Goal: Navigation & Orientation: Find specific page/section

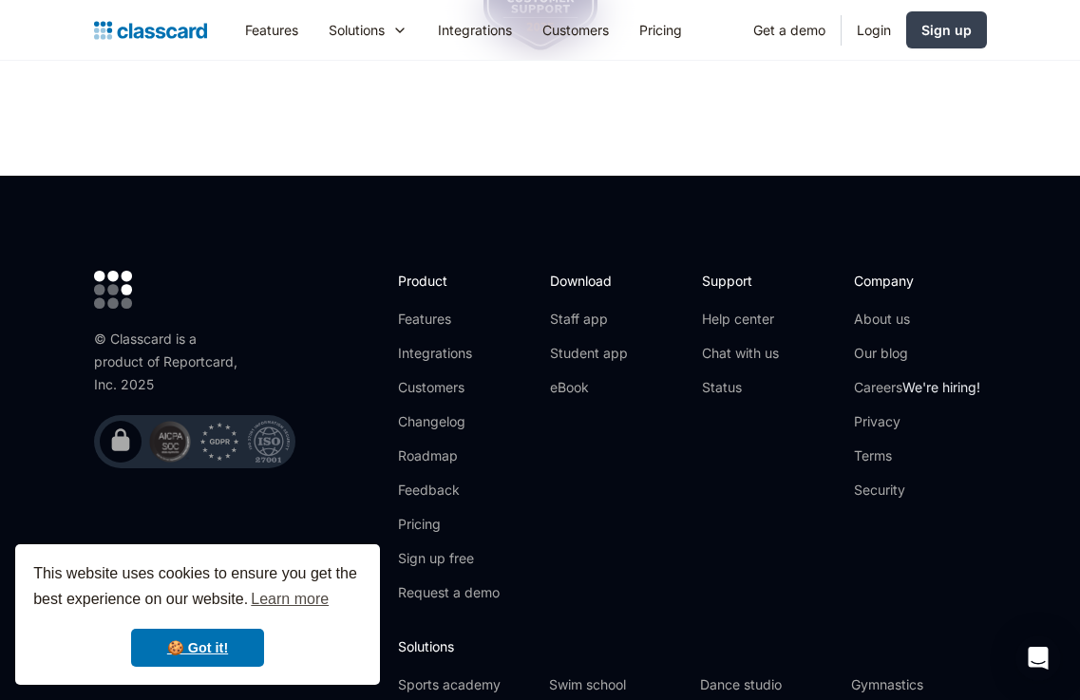
scroll to position [6460, 0]
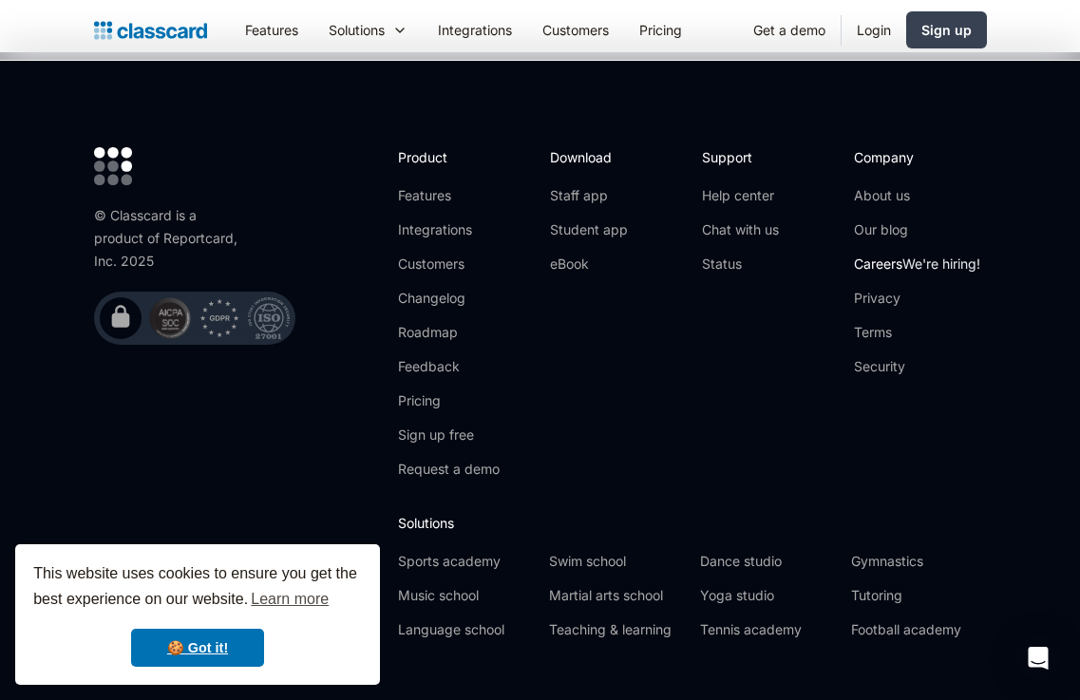
click at [899, 255] on link "Careers We're hiring!" at bounding box center [917, 264] width 126 height 19
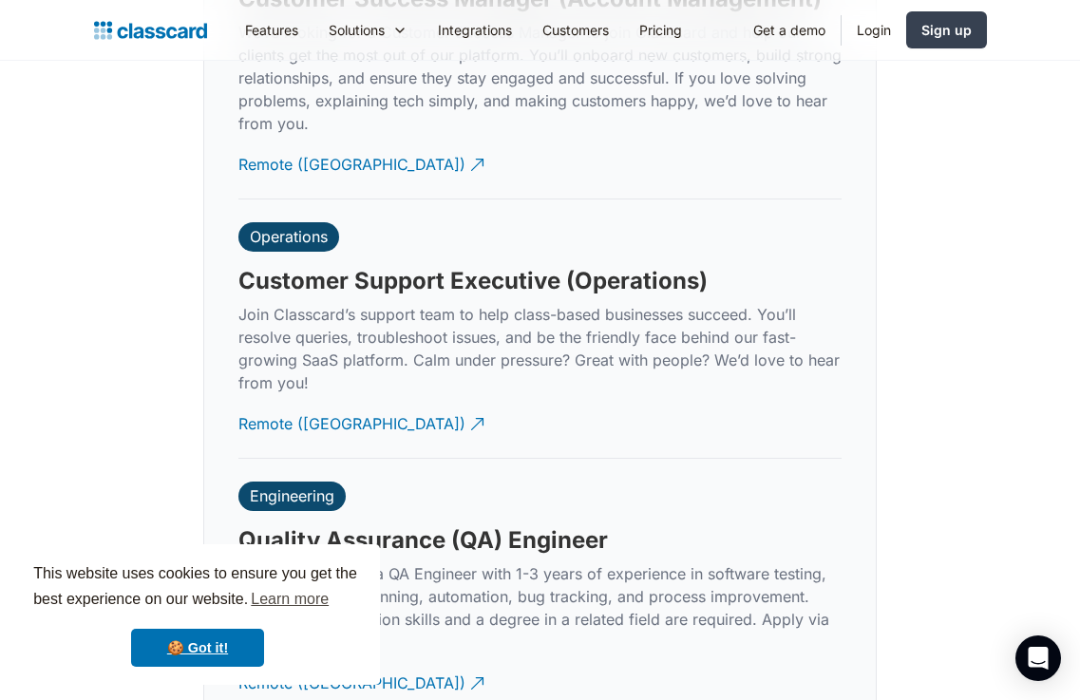
scroll to position [5610, 0]
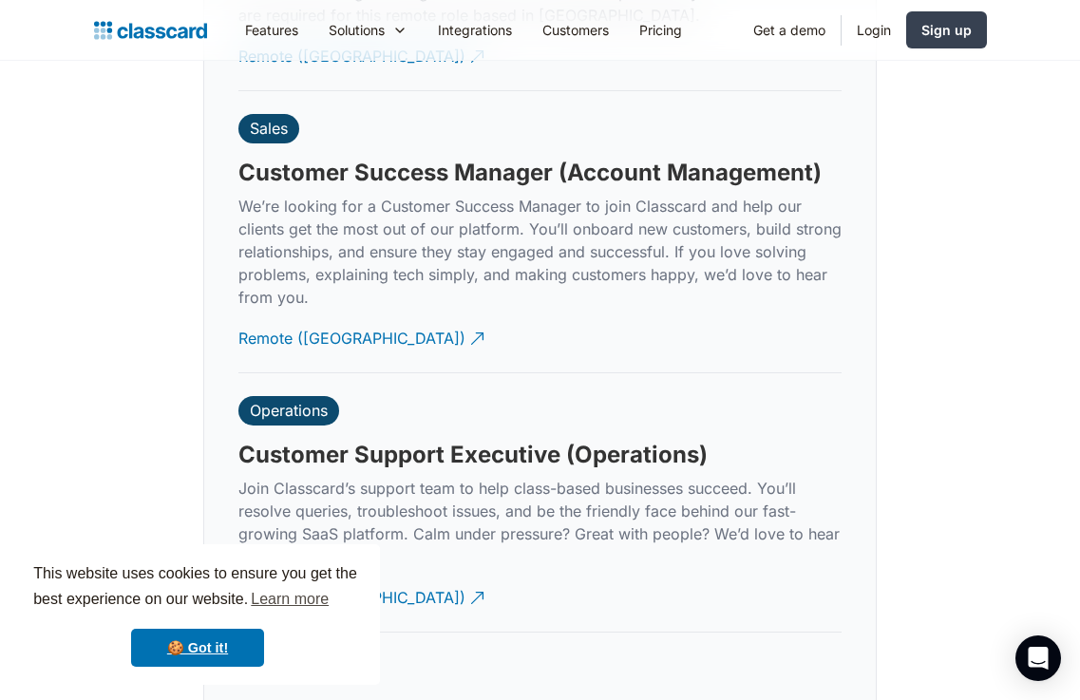
click at [496, 195] on p "We’re looking for a Customer Success Manager to join Classcard and help our cli…" at bounding box center [539, 252] width 603 height 114
click at [303, 317] on div "Remote (India)" at bounding box center [351, 331] width 227 height 37
click at [431, 441] on h3 "Customer Support Executive (Operations)" at bounding box center [472, 455] width 469 height 29
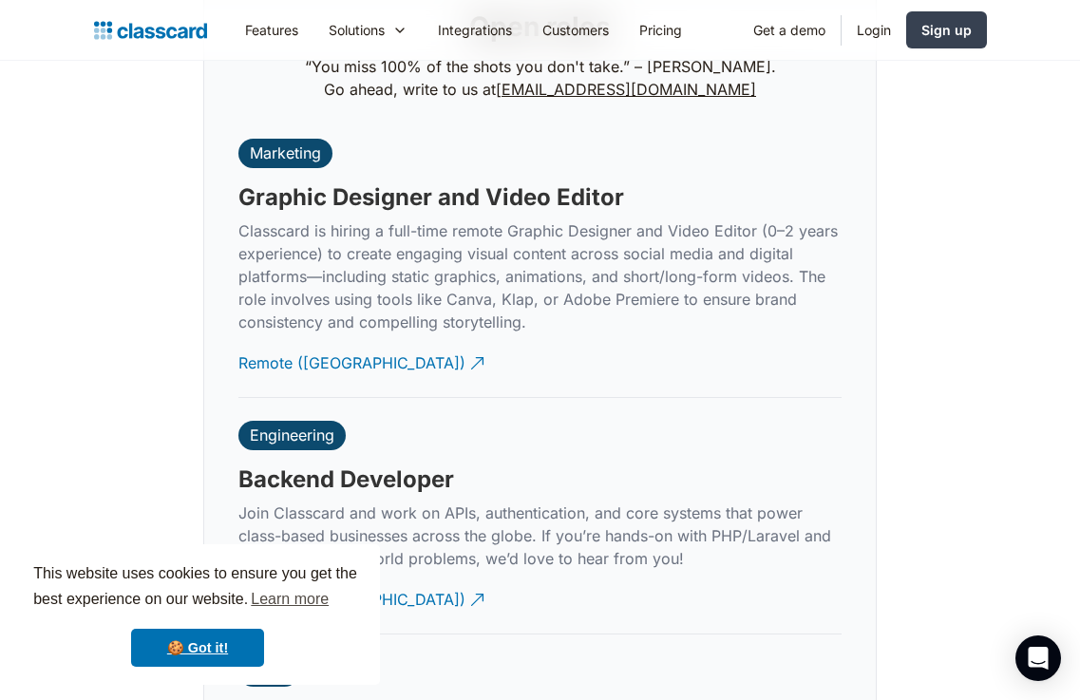
scroll to position [4375, 0]
